Goal: Transaction & Acquisition: Purchase product/service

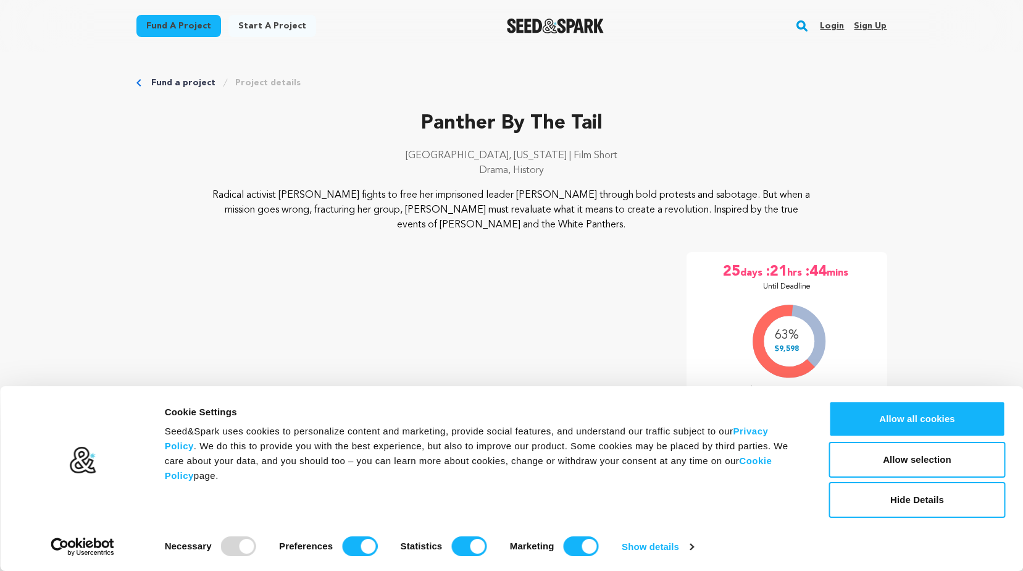
scroll to position [62, 0]
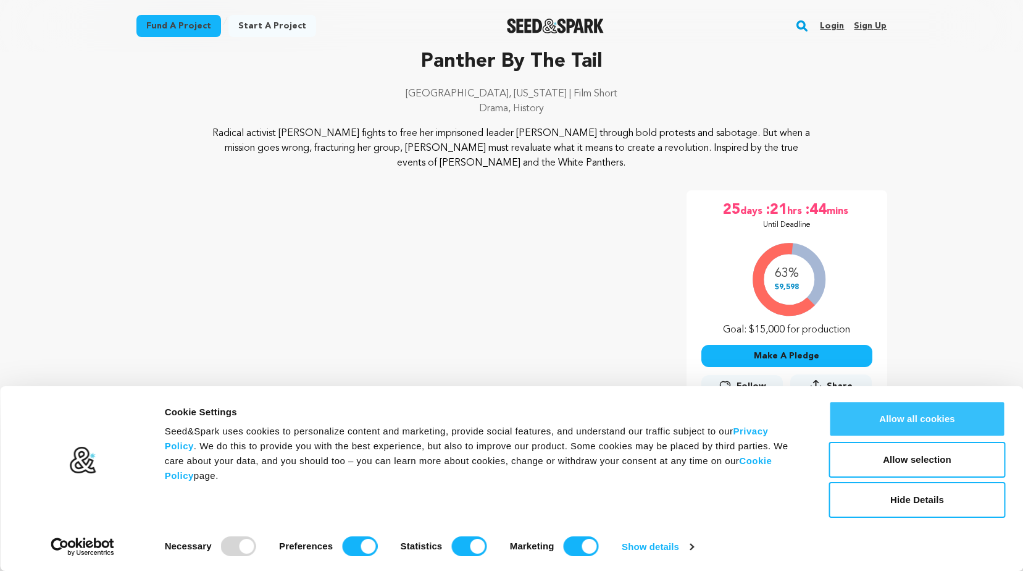
click at [914, 413] on button "Allow all cookies" at bounding box center [918, 419] width 177 height 36
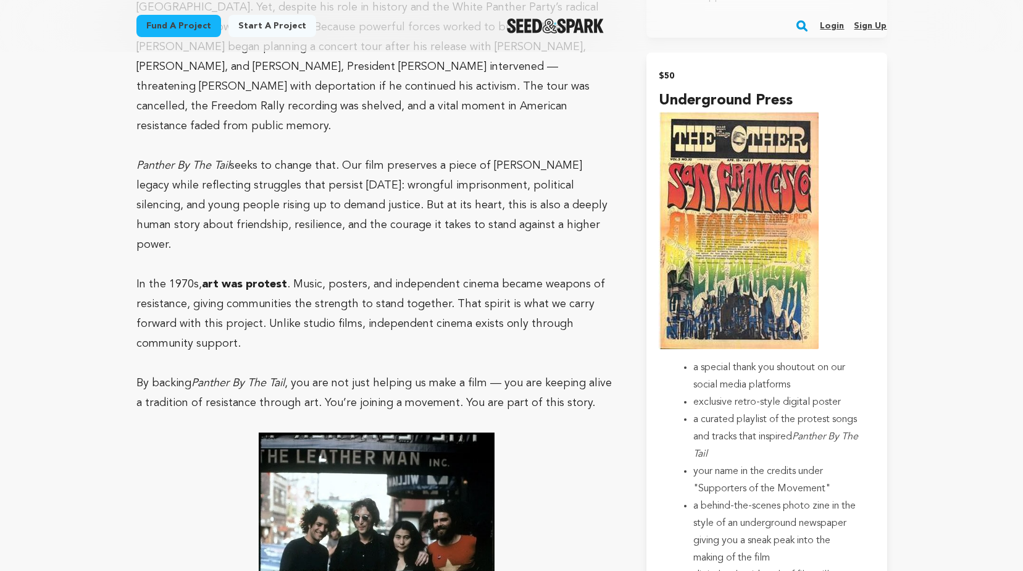
scroll to position [1544, 0]
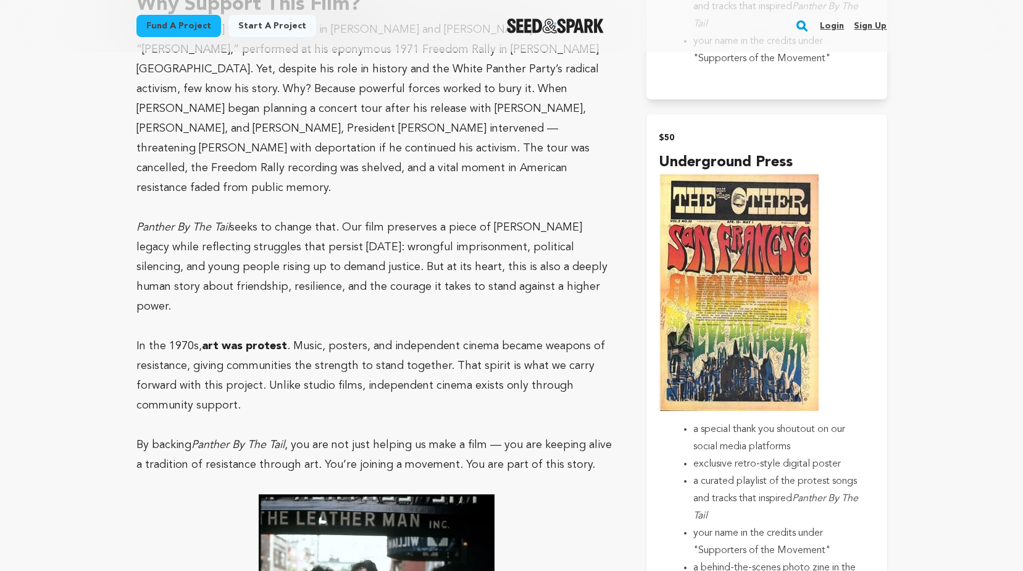
click at [678, 159] on h4 "Underground Press" at bounding box center [767, 162] width 216 height 22
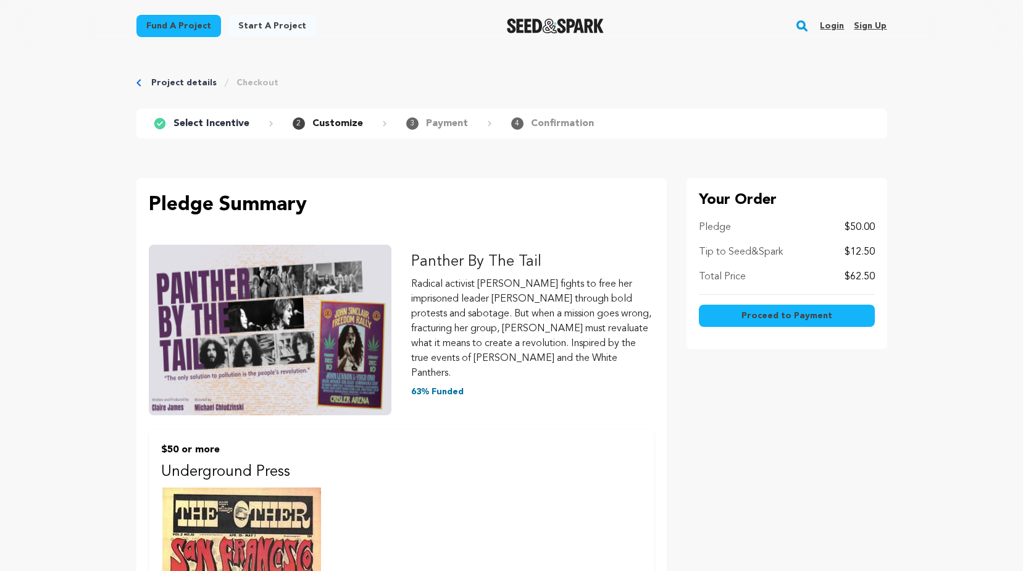
click at [868, 250] on p "$12.50" at bounding box center [860, 252] width 30 height 15
click at [295, 124] on span "2" at bounding box center [299, 123] width 12 height 12
click at [867, 251] on p "$12.50" at bounding box center [860, 252] width 30 height 15
click at [792, 314] on span "Proceed to Payment" at bounding box center [787, 315] width 91 height 12
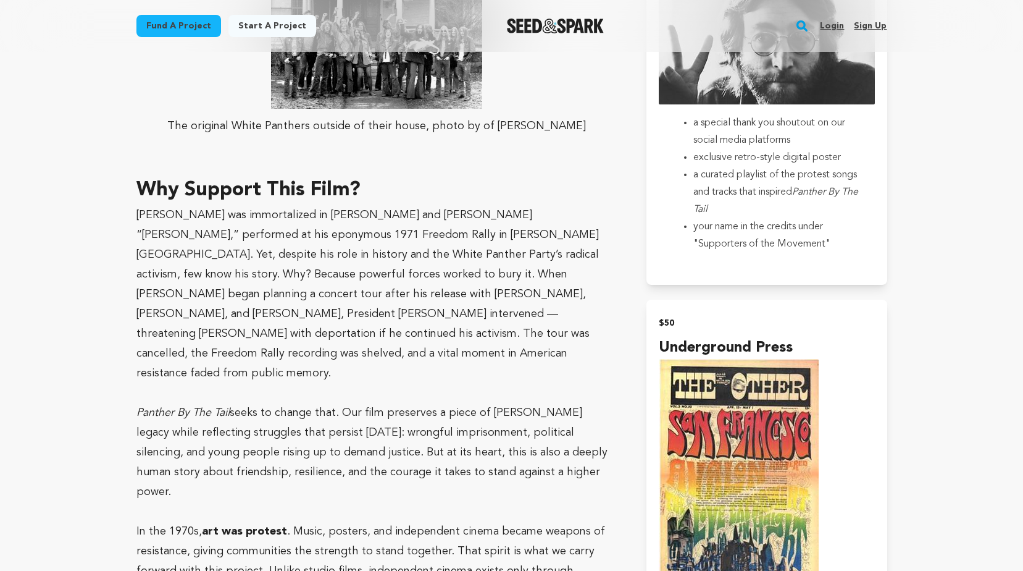
scroll to position [1421, 0]
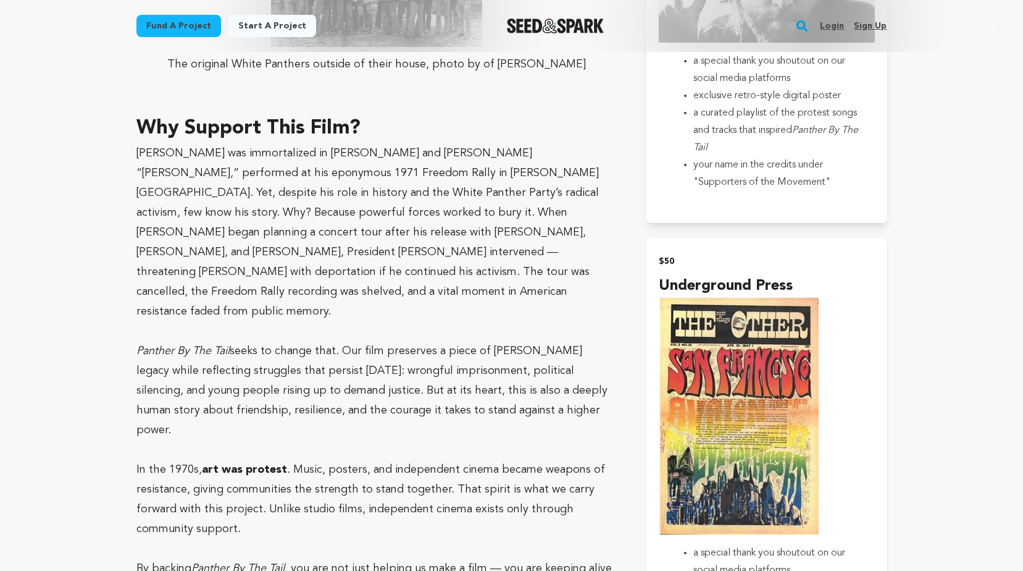
click at [769, 384] on img "submit" at bounding box center [739, 415] width 160 height 237
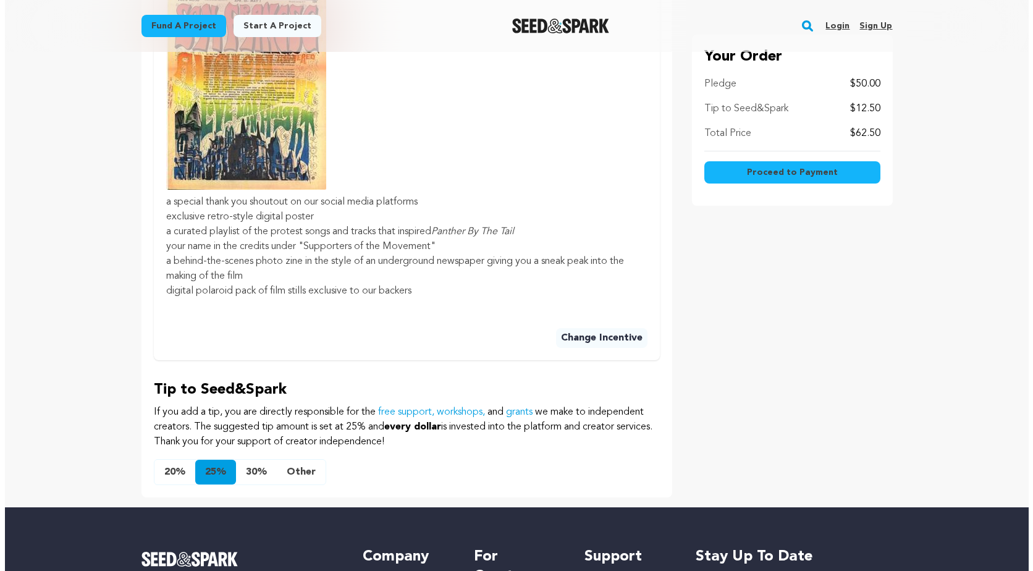
scroll to position [556, 0]
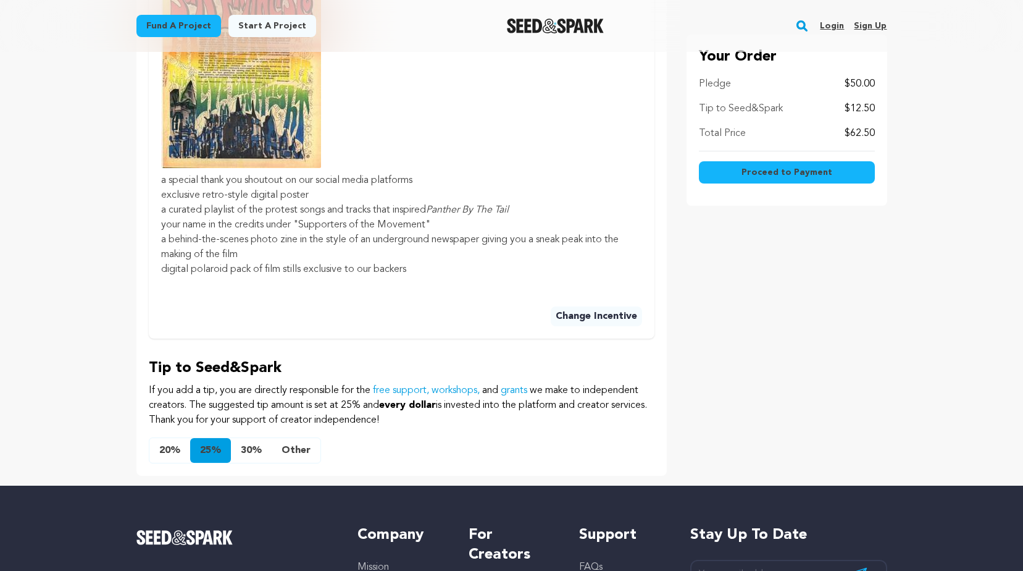
click at [292, 438] on button "Other" at bounding box center [296, 450] width 49 height 25
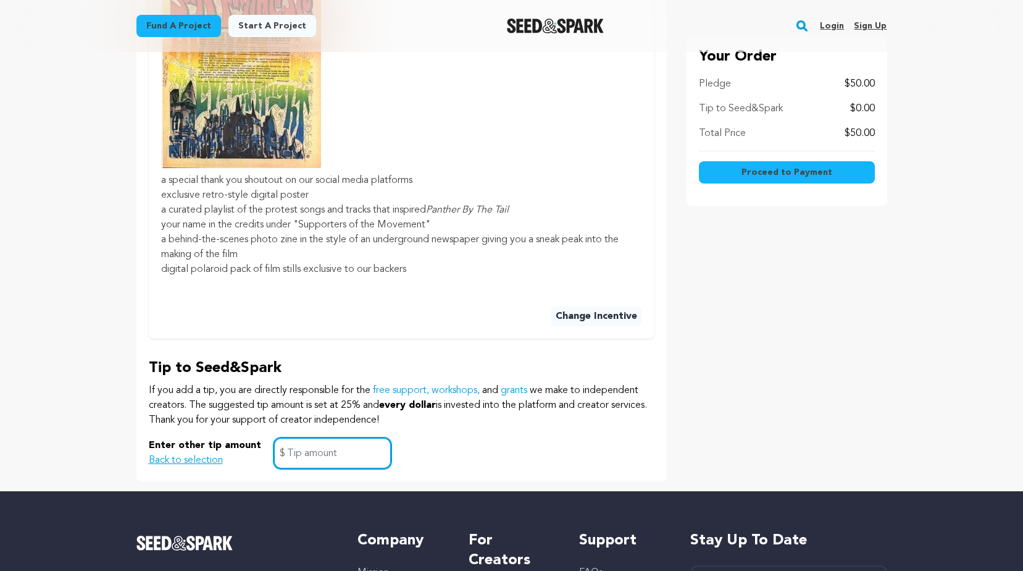
click at [292, 437] on input "text" at bounding box center [333, 453] width 118 height 32
type input "0.00"
click at [211, 453] on button "Back to selection" at bounding box center [186, 460] width 74 height 15
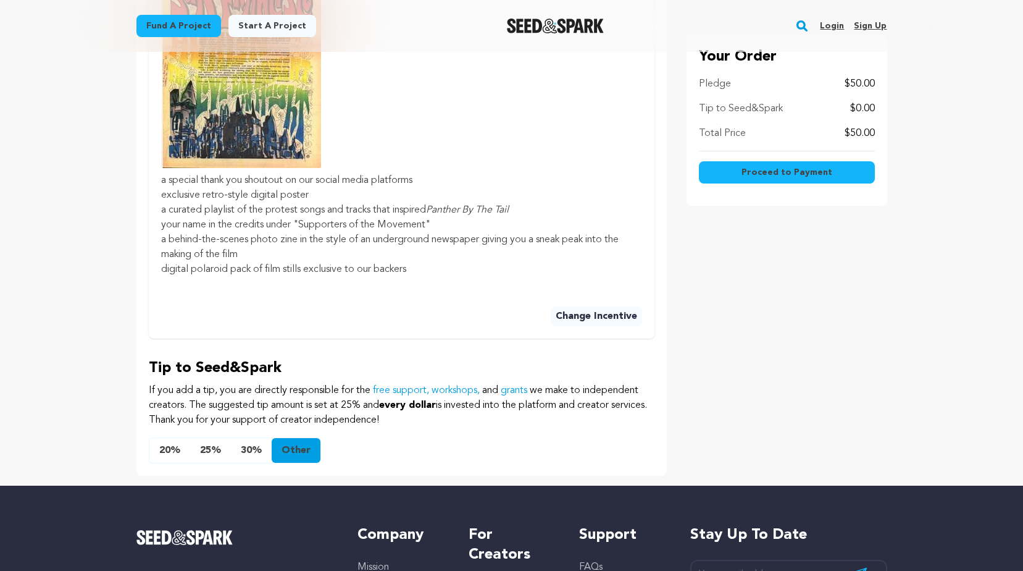
click at [767, 171] on span "Proceed to Payment" at bounding box center [787, 172] width 91 height 12
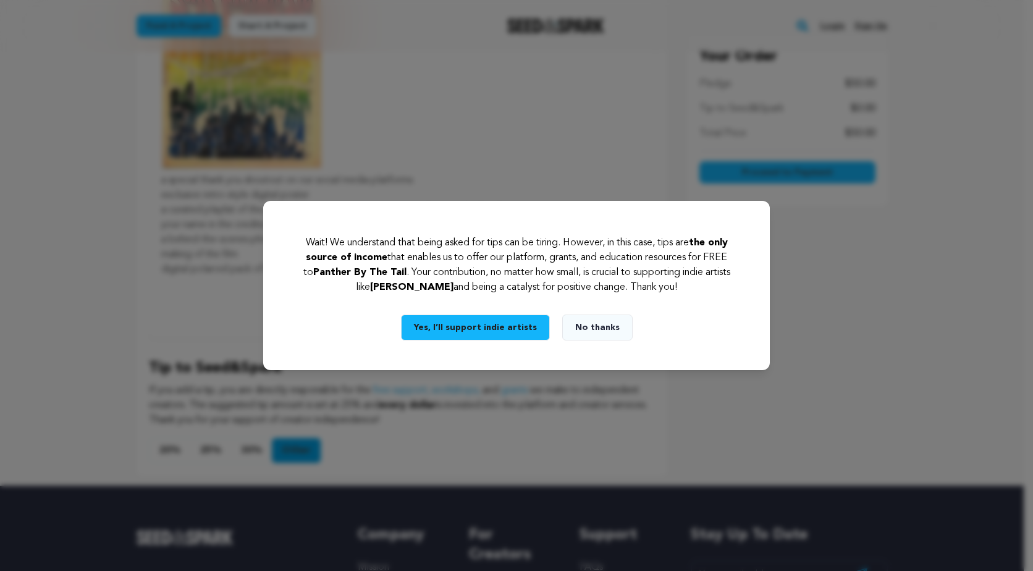
click at [592, 328] on button "No thanks" at bounding box center [597, 327] width 70 height 26
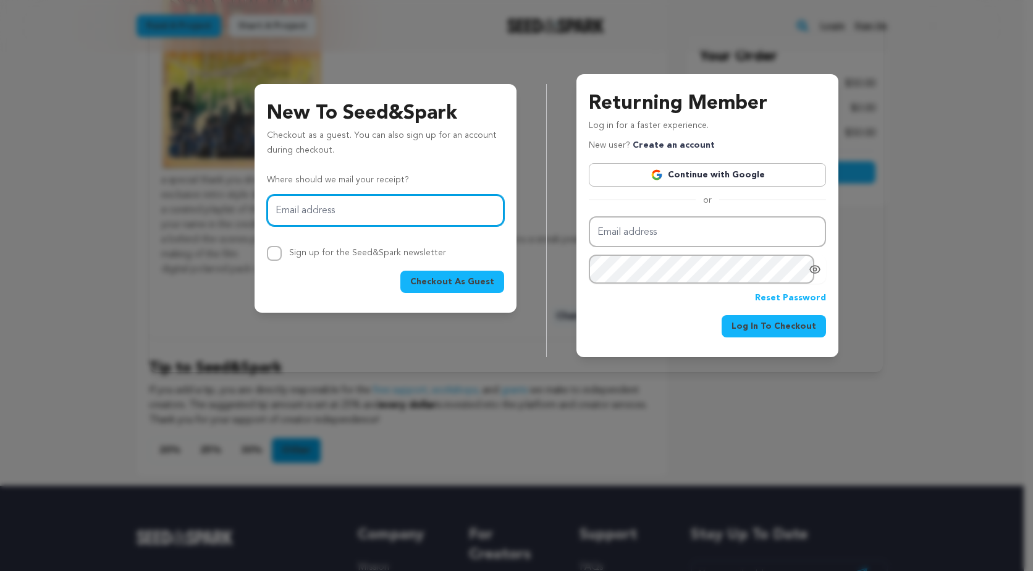
click at [319, 213] on input "Email address" at bounding box center [385, 211] width 237 height 32
type input "ddrushal@ccj.com"
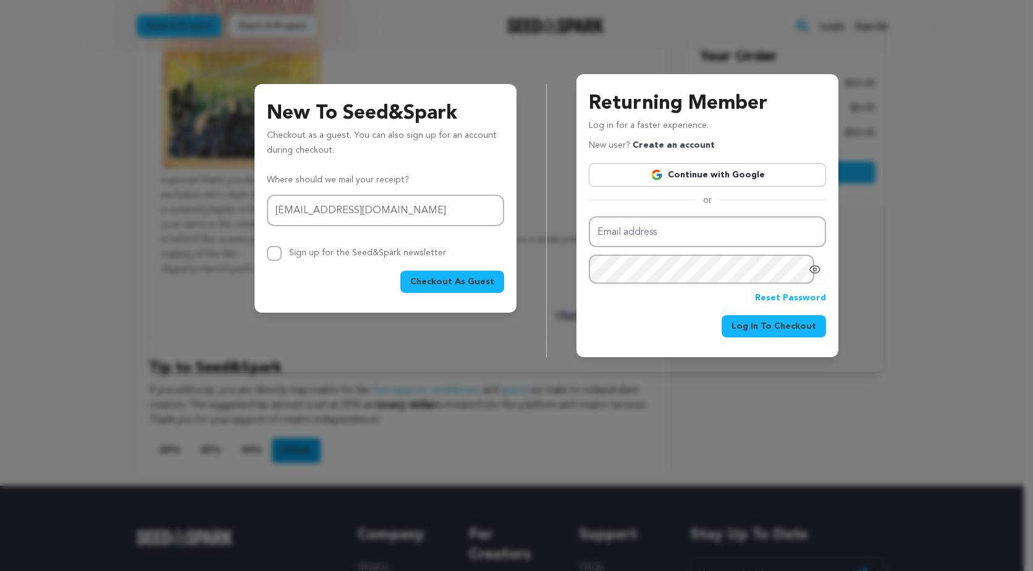
click at [460, 281] on span "Checkout As Guest" at bounding box center [452, 281] width 84 height 12
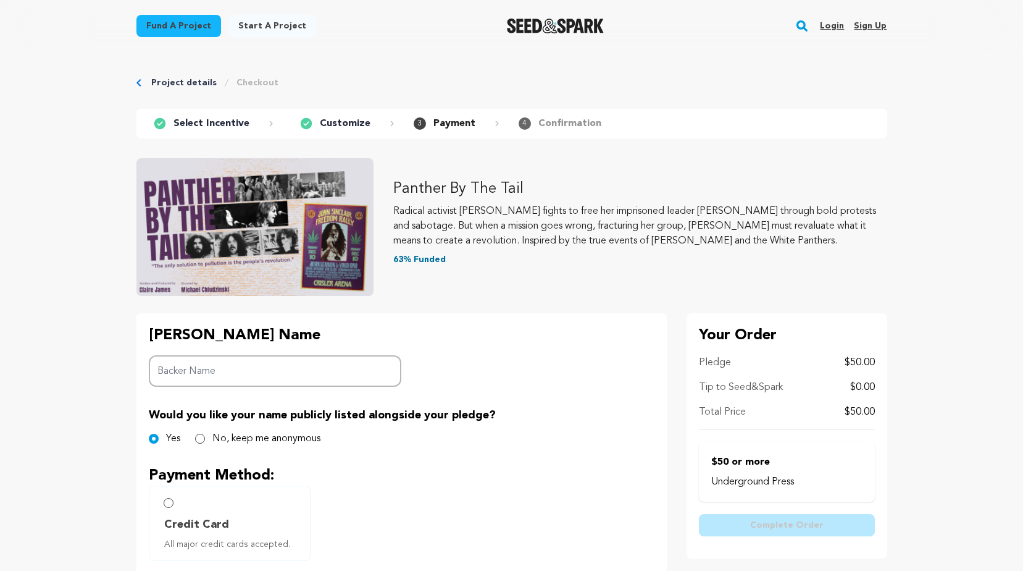
click at [258, 375] on input "Backer Name" at bounding box center [275, 371] width 253 height 32
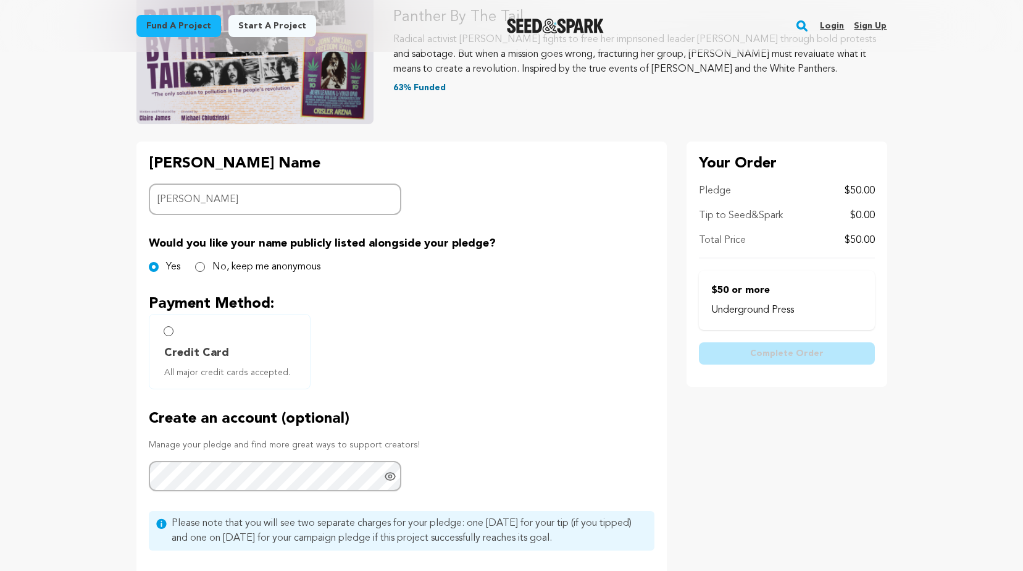
scroll to position [185, 0]
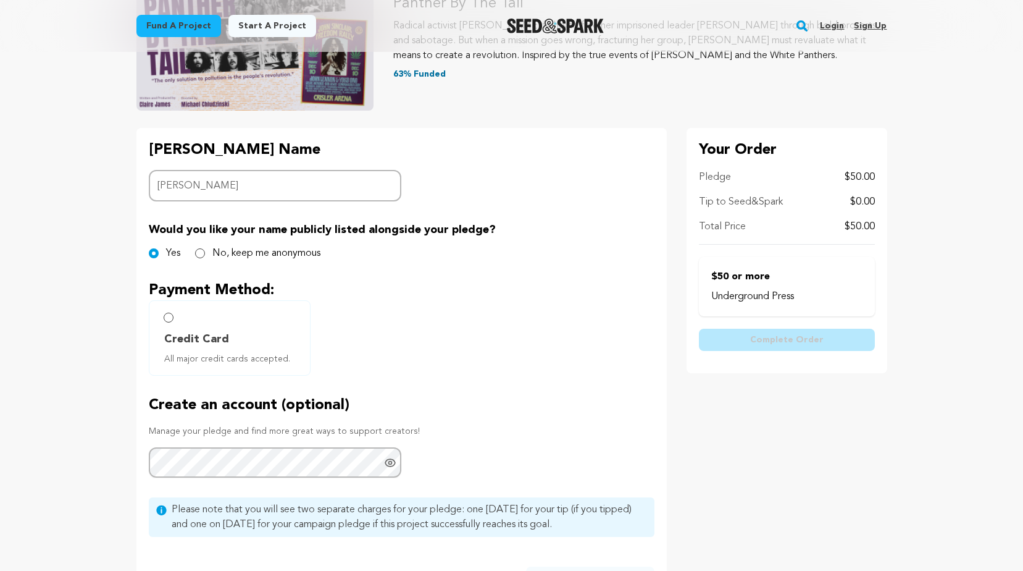
type input "Doug Drushal"
click at [169, 319] on input "Credit Card All major credit cards accepted." at bounding box center [169, 318] width 10 height 10
radio input "false"
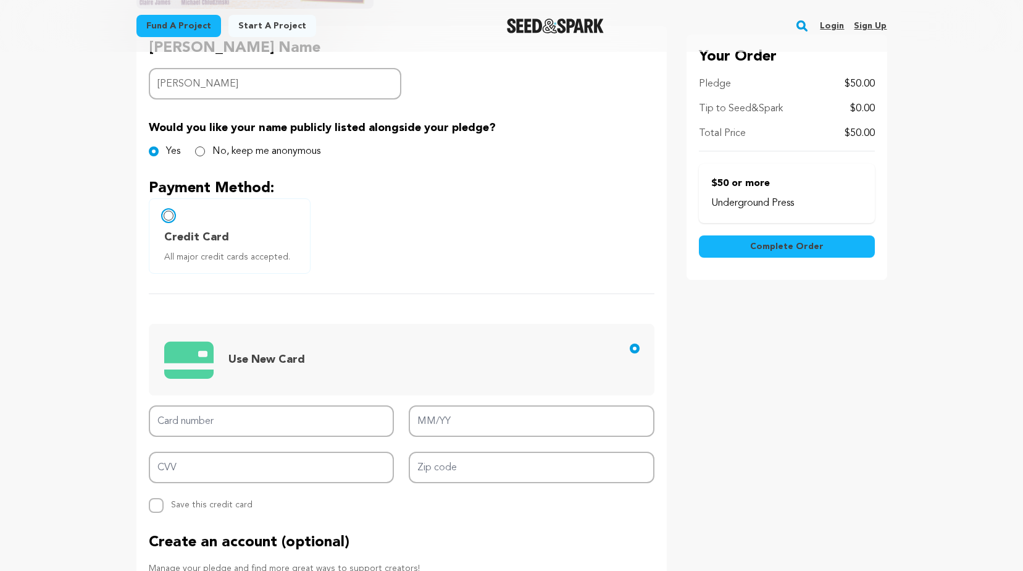
scroll to position [309, 0]
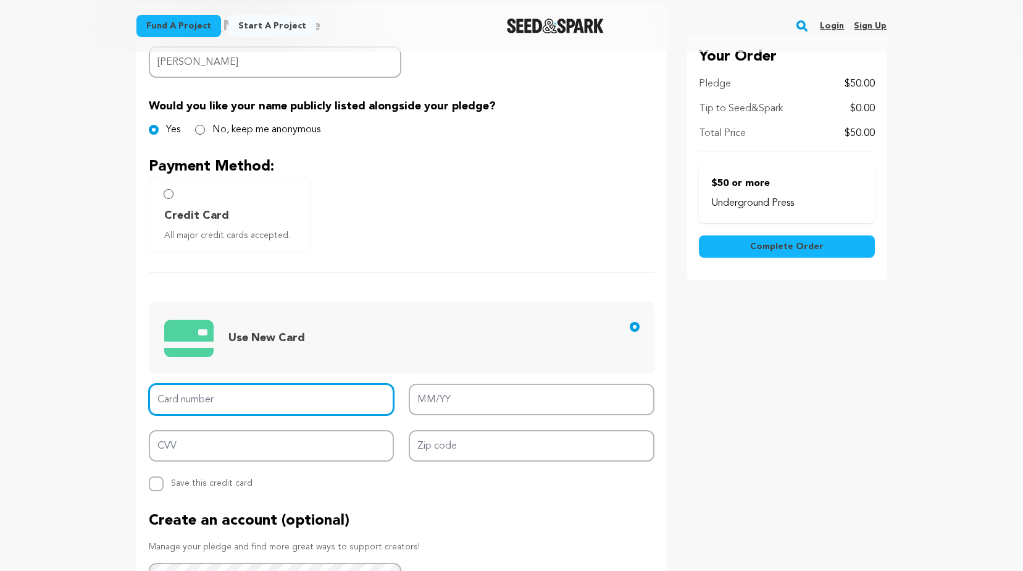
click at [215, 399] on input "Card number" at bounding box center [272, 400] width 246 height 32
type input "3772 5758 5444 004"
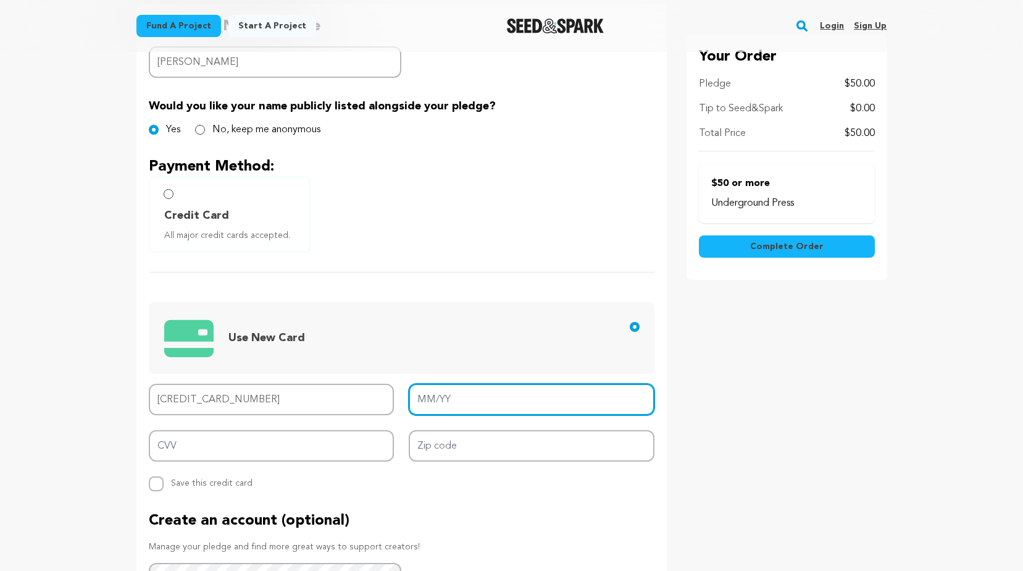
type input "02/29"
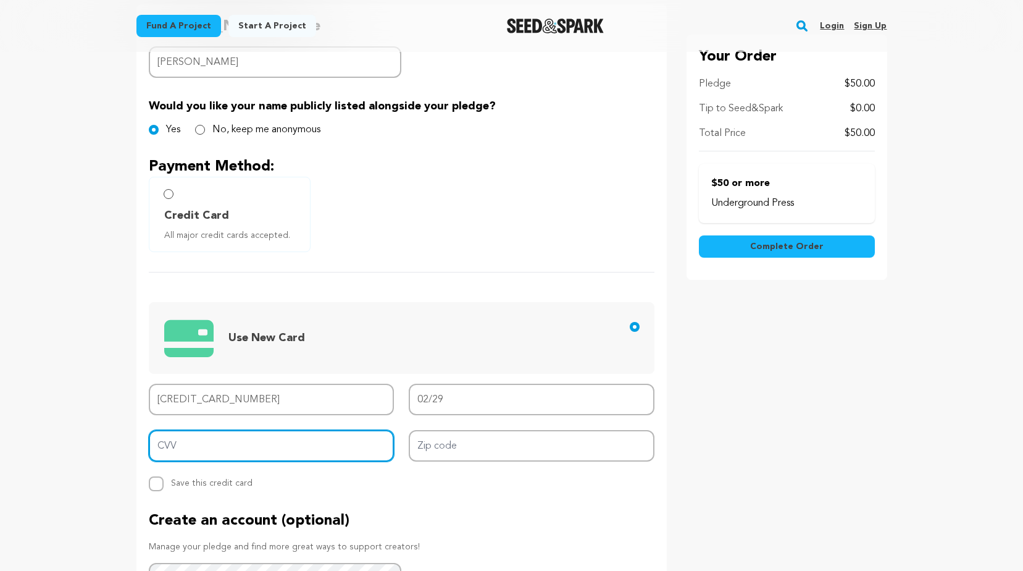
type input "5225"
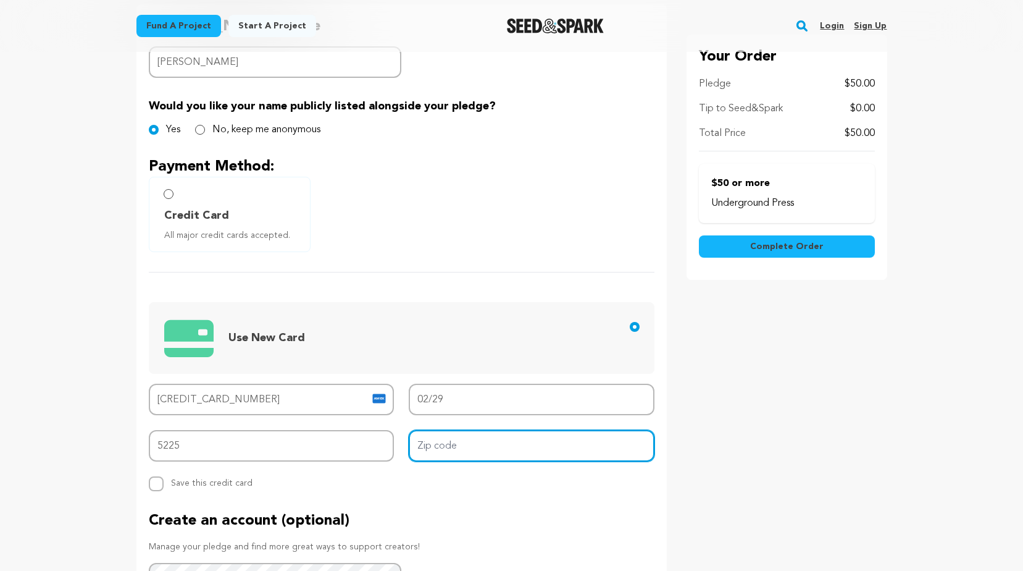
click at [426, 442] on input "Zip code" at bounding box center [532, 446] width 246 height 32
type input "44691"
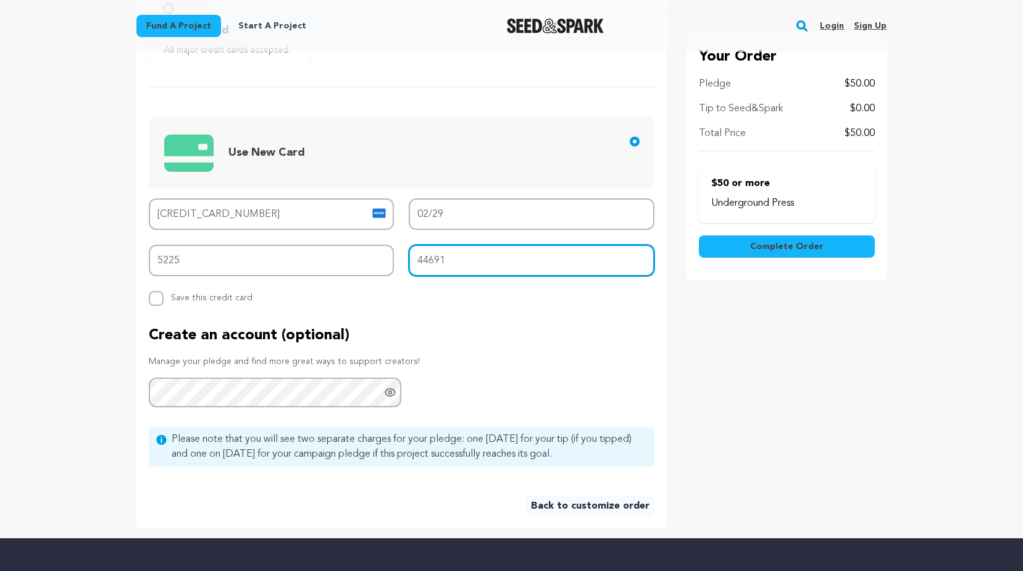
scroll to position [556, 0]
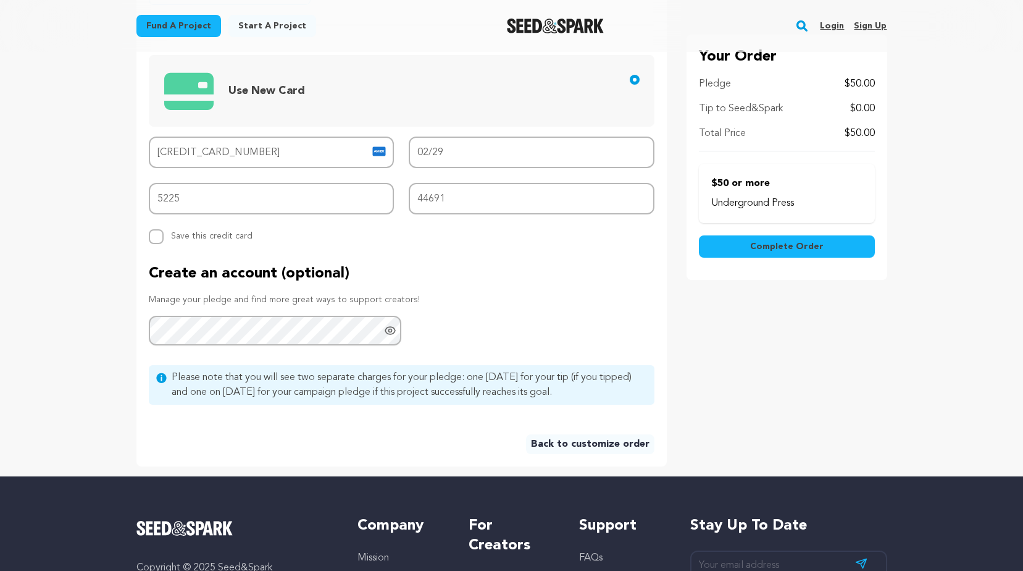
click at [765, 244] on span "Complete Order" at bounding box center [787, 246] width 74 height 12
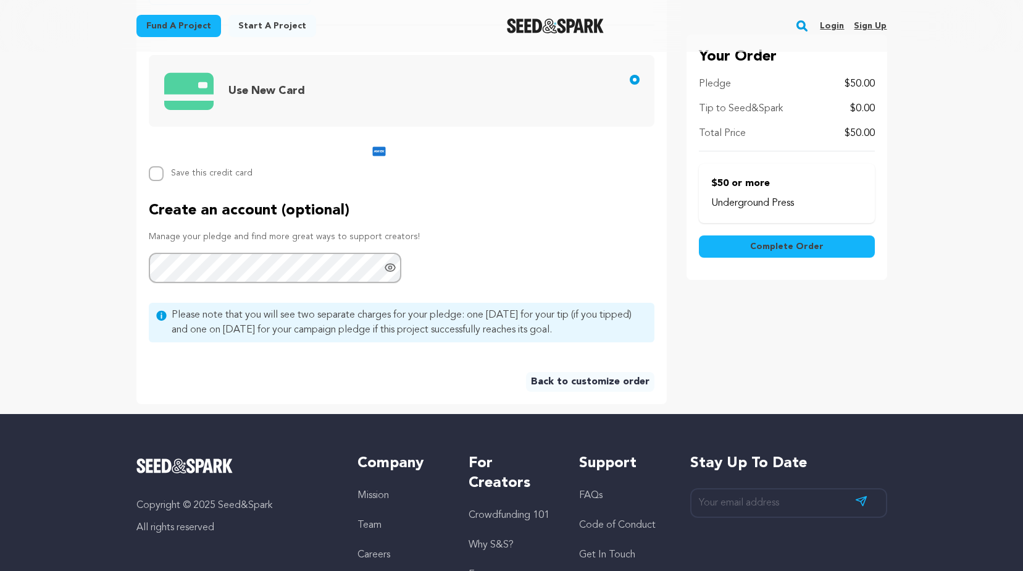
scroll to position [494, 0]
